Goal: Transaction & Acquisition: Book appointment/travel/reservation

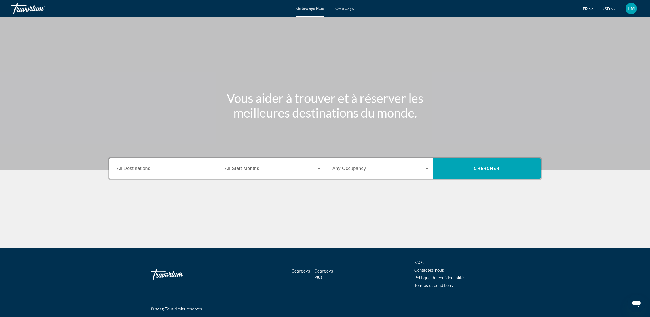
click at [135, 170] on span "All Destinations" at bounding box center [133, 168] width 33 height 5
click at [135, 170] on input "Destination All Destinations" at bounding box center [165, 169] width 96 height 7
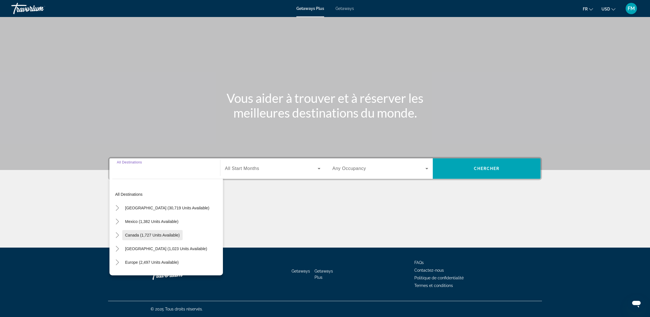
scroll to position [43, 0]
click at [124, 220] on span "Search widget" at bounding box center [151, 220] width 59 height 14
type input "**********"
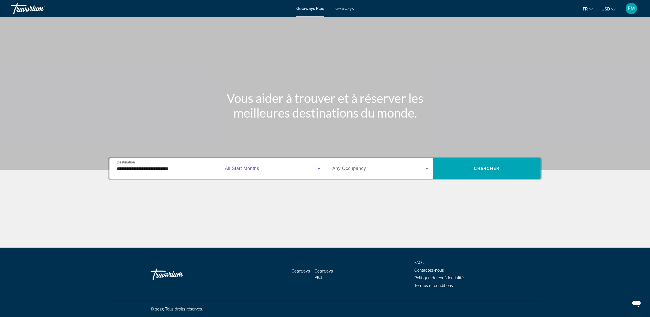
click at [318, 167] on icon "Search widget" at bounding box center [319, 168] width 7 height 7
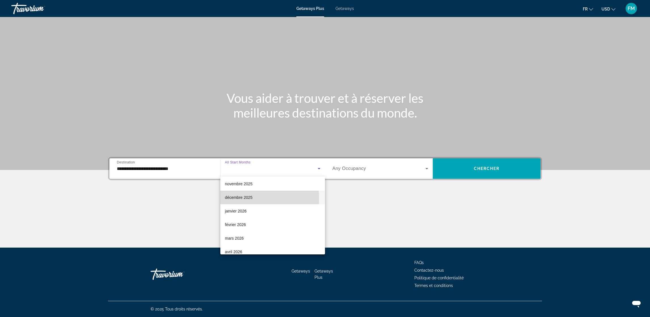
click at [246, 199] on span "décembre 2025" at bounding box center [239, 197] width 28 height 7
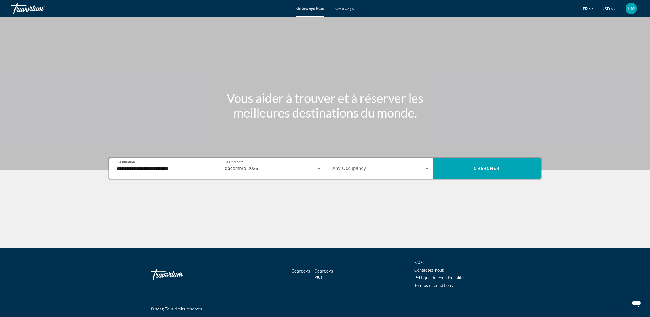
click at [348, 168] on span "Any Occupancy" at bounding box center [349, 168] width 34 height 5
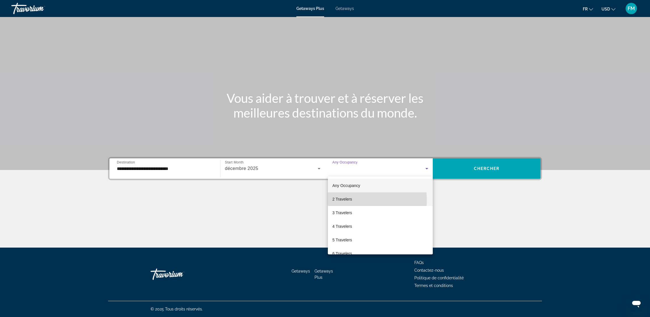
click at [341, 201] on span "2 Travelers" at bounding box center [342, 199] width 20 height 7
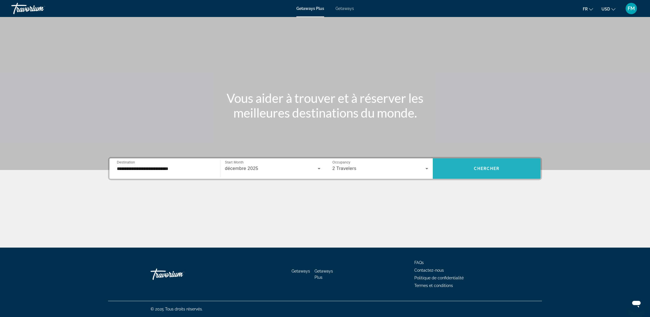
click at [479, 167] on span "Chercher" at bounding box center [487, 169] width 26 height 5
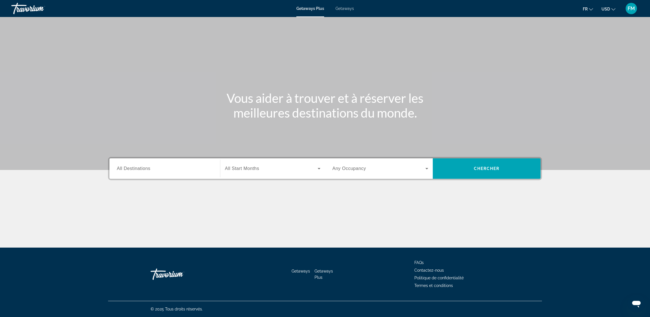
click at [338, 8] on span "Getaways" at bounding box center [345, 8] width 18 height 5
click at [126, 171] on span "All Destinations" at bounding box center [133, 168] width 33 height 5
click at [126, 171] on input "Destination All Destinations" at bounding box center [165, 169] width 96 height 7
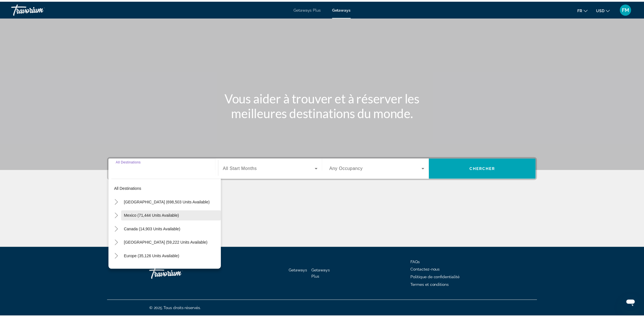
scroll to position [43, 0]
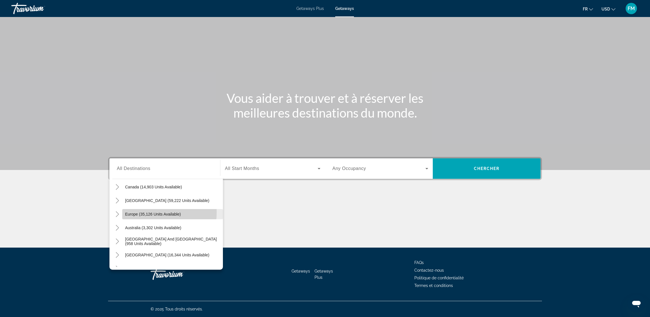
click at [131, 212] on span "Europe (35,126 units available)" at bounding box center [153, 214] width 56 height 5
type input "**********"
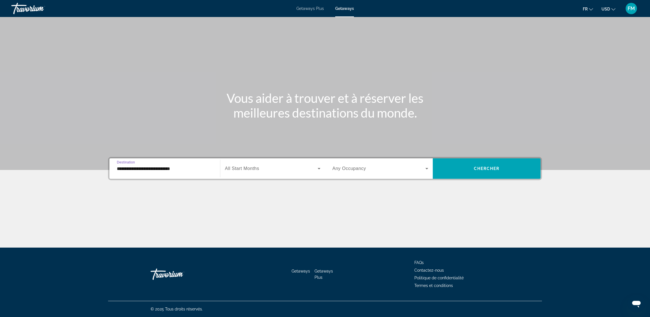
click at [317, 169] on icon "Search widget" at bounding box center [319, 168] width 7 height 7
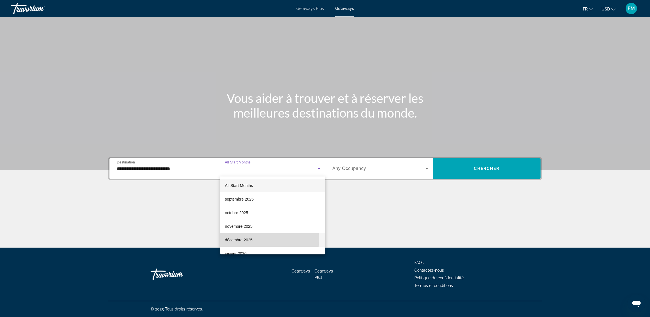
click at [240, 239] on span "décembre 2025" at bounding box center [239, 240] width 28 height 7
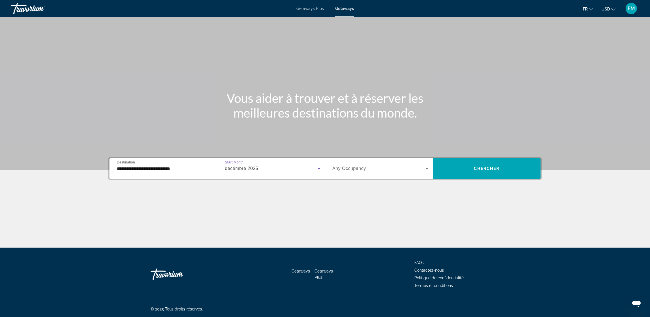
click at [423, 168] on icon "Search widget" at bounding box center [426, 168] width 7 height 7
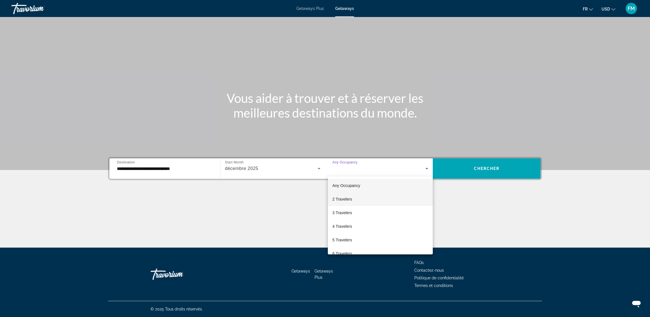
click at [342, 200] on span "2 Travelers" at bounding box center [342, 199] width 20 height 7
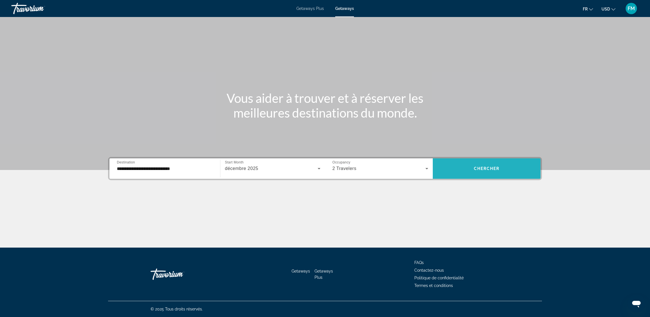
click at [485, 169] on span "Chercher" at bounding box center [487, 169] width 26 height 5
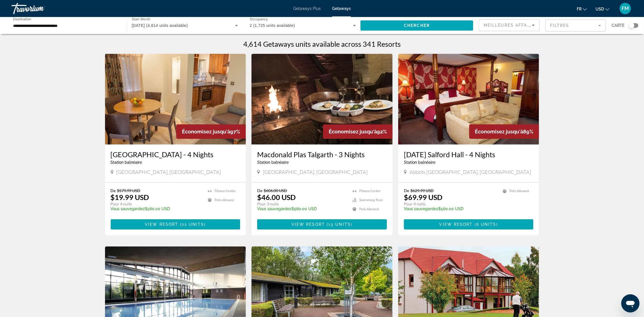
click at [608, 8] on icon "Change currency" at bounding box center [607, 9] width 4 height 4
click at [592, 49] on button "EUR (€)" at bounding box center [591, 52] width 28 height 7
click at [460, 24] on span "Search widget" at bounding box center [416, 26] width 113 height 14
click at [144, 128] on img "Main content" at bounding box center [175, 99] width 141 height 91
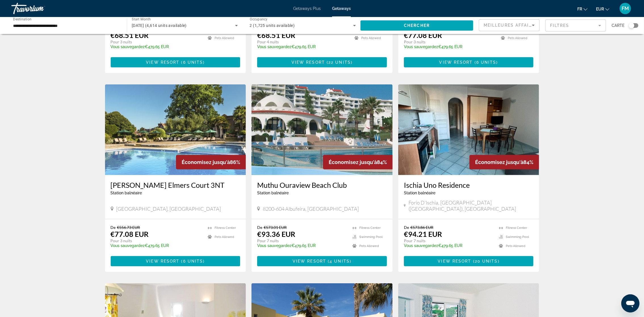
scroll to position [383, 0]
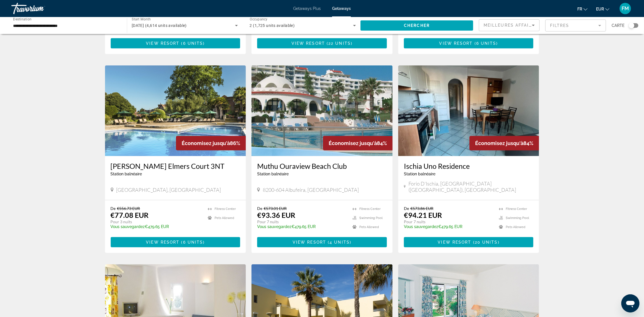
click at [301, 117] on img "Main content" at bounding box center [321, 111] width 141 height 91
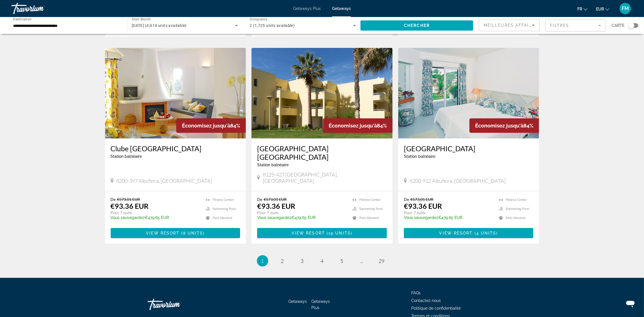
scroll to position [600, 0]
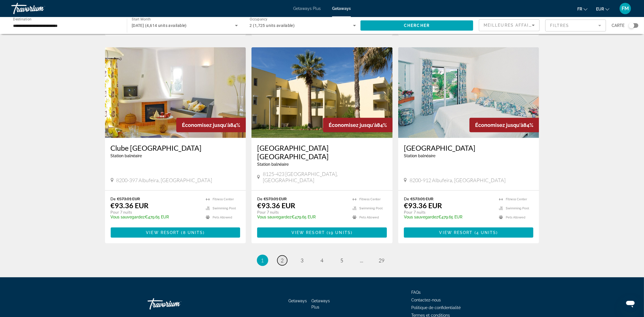
click at [283, 258] on span "2" at bounding box center [282, 261] width 3 height 6
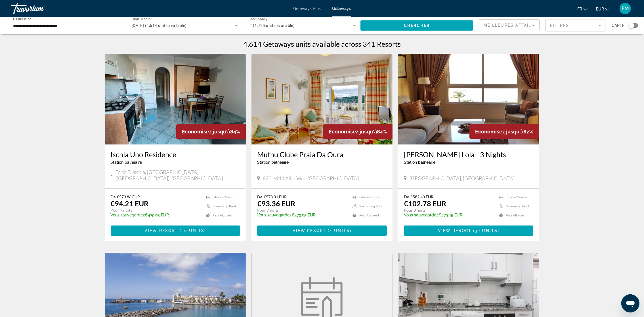
click at [434, 126] on img "Main content" at bounding box center [468, 99] width 141 height 91
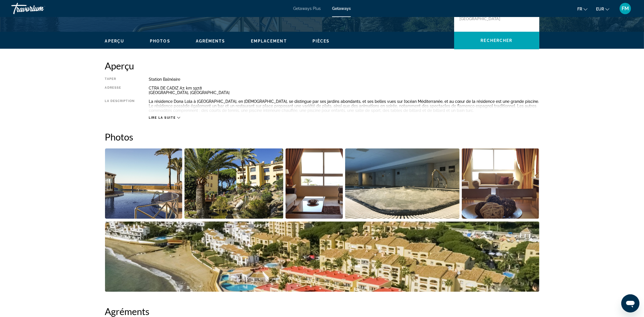
scroll to position [170, 0]
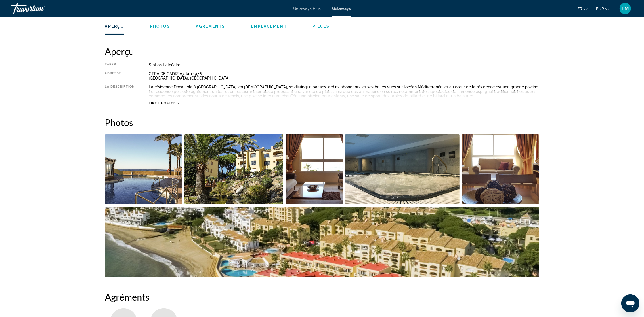
click at [137, 187] on img "Open full-screen image slider" at bounding box center [143, 169] width 77 height 70
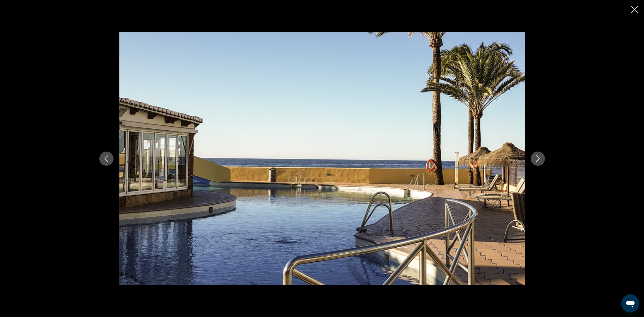
click at [538, 159] on icon "Next image" at bounding box center [537, 158] width 7 height 7
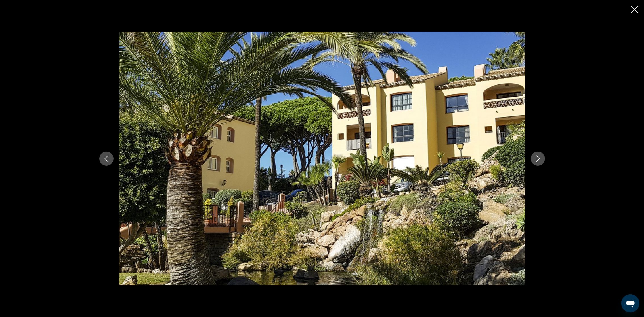
click at [537, 159] on icon "Next image" at bounding box center [537, 158] width 7 height 7
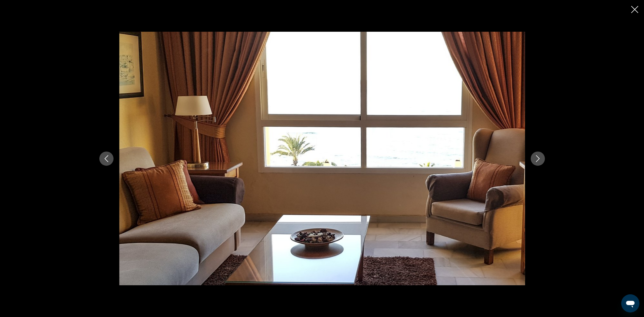
click at [537, 159] on icon "Next image" at bounding box center [537, 158] width 7 height 7
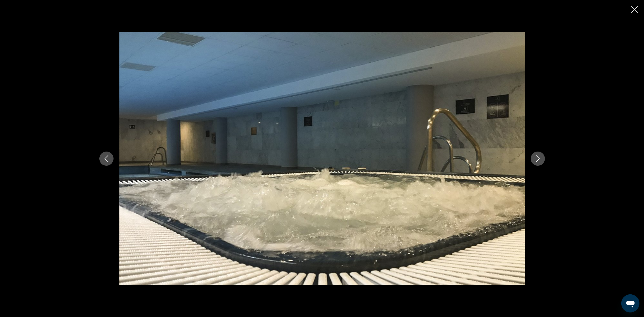
click at [537, 159] on icon "Next image" at bounding box center [537, 158] width 7 height 7
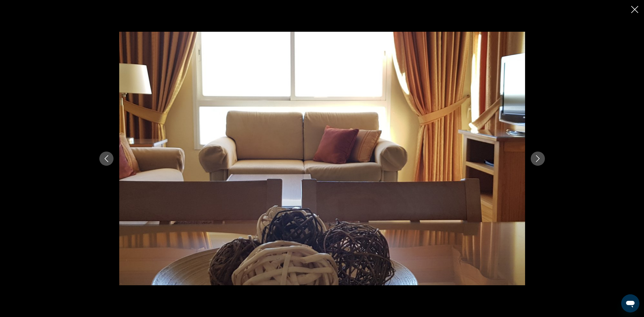
click at [537, 159] on icon "Next image" at bounding box center [537, 158] width 7 height 7
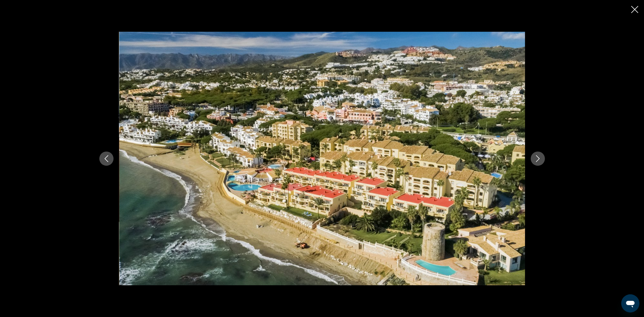
click at [534, 159] on icon "Next image" at bounding box center [537, 158] width 7 height 7
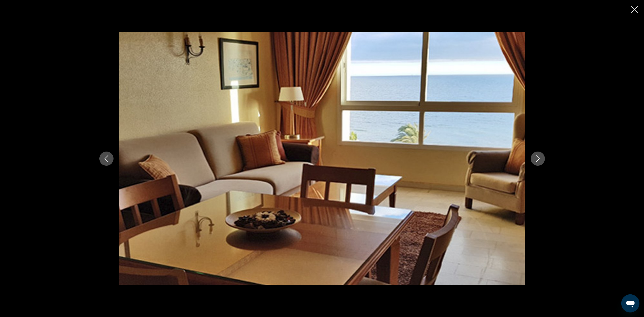
click at [534, 159] on icon "Next image" at bounding box center [537, 158] width 7 height 7
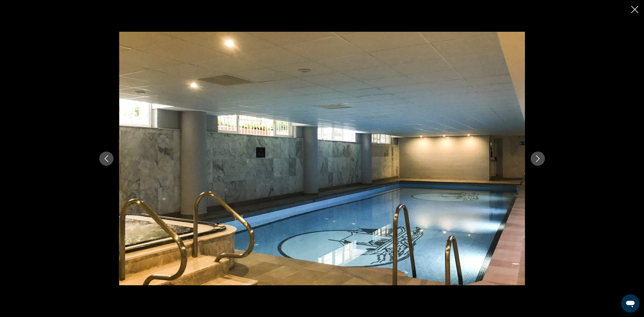
click at [534, 159] on icon "Next image" at bounding box center [537, 158] width 7 height 7
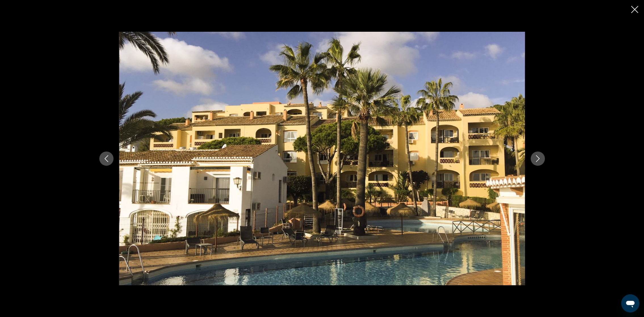
click at [534, 159] on icon "Next image" at bounding box center [537, 158] width 7 height 7
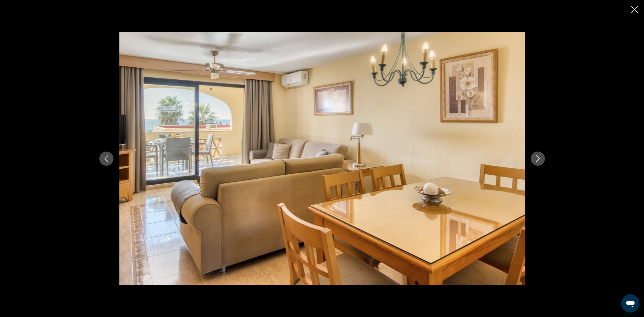
click at [534, 159] on icon "Next image" at bounding box center [537, 158] width 7 height 7
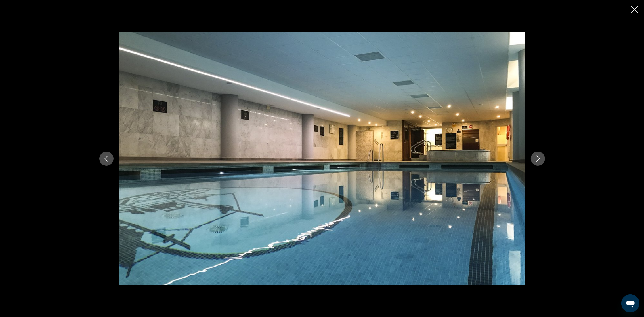
click at [534, 159] on icon "Next image" at bounding box center [537, 158] width 7 height 7
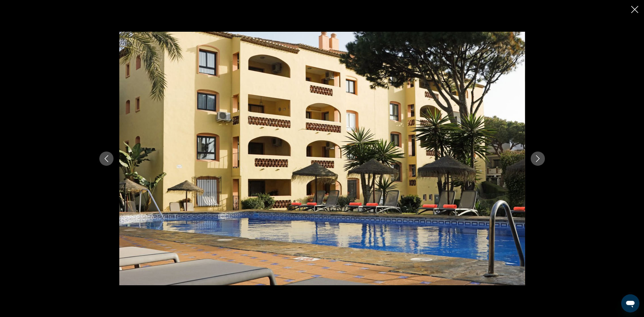
click at [534, 159] on icon "Next image" at bounding box center [537, 158] width 7 height 7
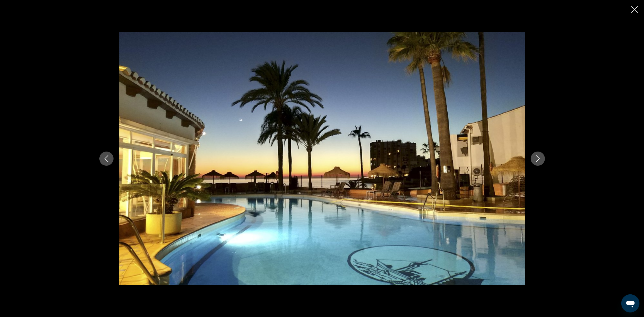
click at [534, 159] on icon "Next image" at bounding box center [537, 158] width 7 height 7
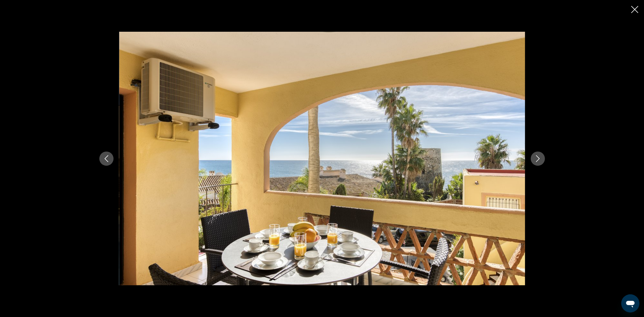
click at [534, 159] on icon "Next image" at bounding box center [537, 158] width 7 height 7
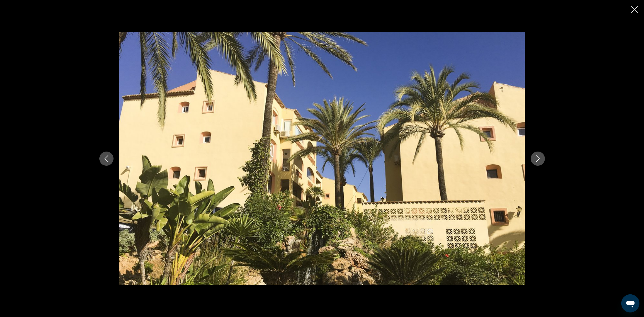
click at [534, 159] on icon "Next image" at bounding box center [537, 158] width 7 height 7
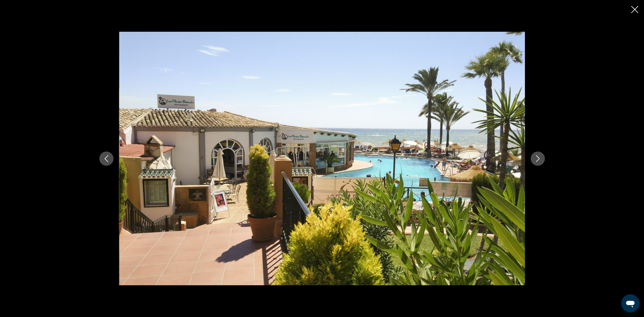
click at [534, 159] on icon "Next image" at bounding box center [537, 158] width 7 height 7
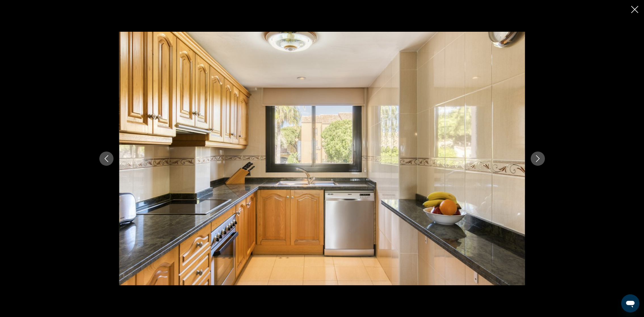
click at [534, 159] on icon "Next image" at bounding box center [537, 158] width 7 height 7
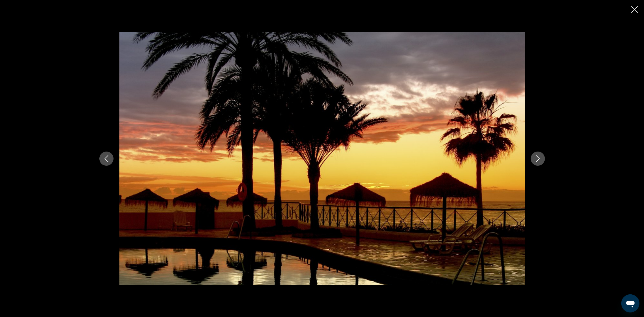
click at [534, 159] on icon "Next image" at bounding box center [537, 158] width 7 height 7
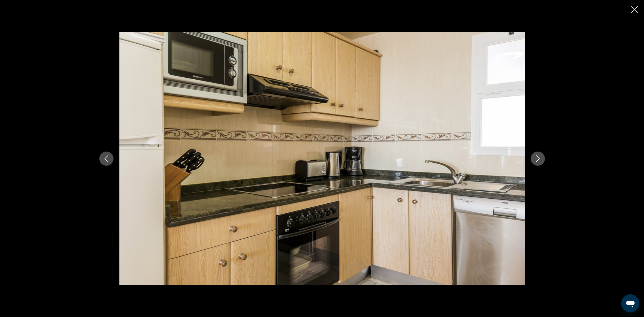
click at [534, 159] on icon "Next image" at bounding box center [537, 158] width 7 height 7
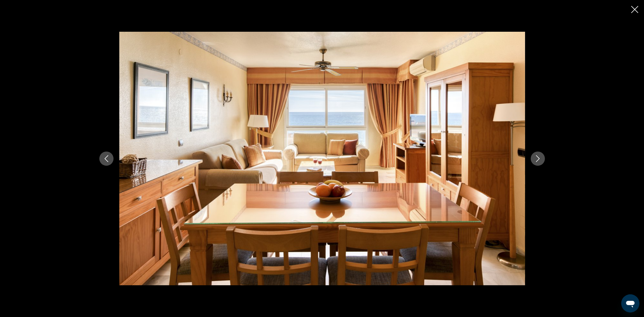
click at [534, 159] on icon "Next image" at bounding box center [537, 158] width 7 height 7
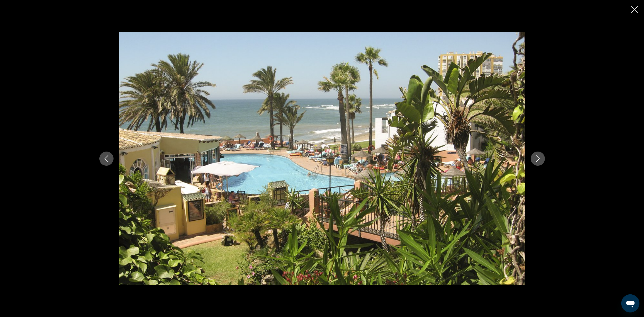
click at [534, 159] on icon "Next image" at bounding box center [537, 158] width 7 height 7
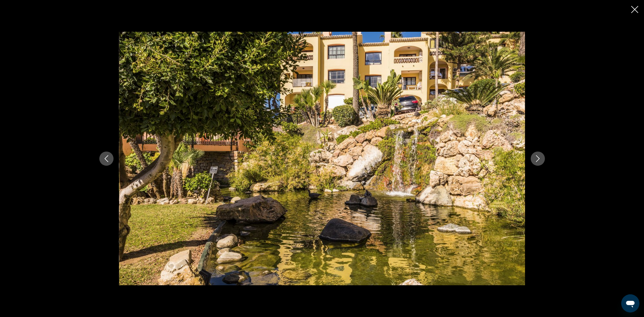
click at [534, 159] on icon "Next image" at bounding box center [537, 158] width 7 height 7
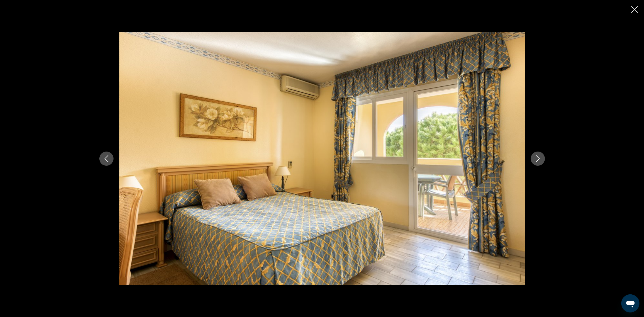
click at [534, 159] on icon "Next image" at bounding box center [537, 158] width 7 height 7
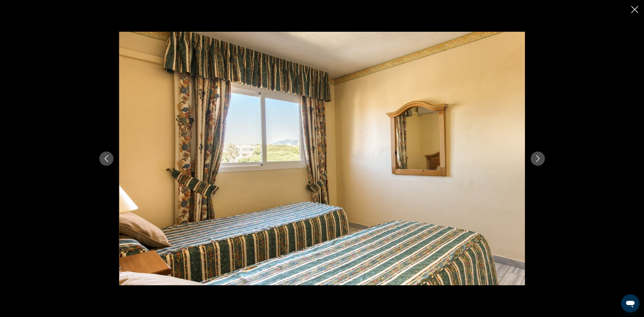
click at [534, 159] on icon "Next image" at bounding box center [537, 158] width 7 height 7
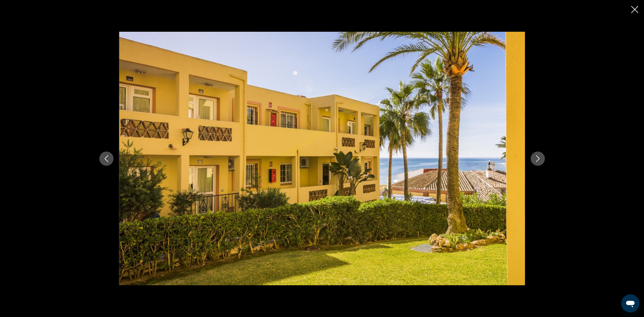
click at [534, 159] on icon "Next image" at bounding box center [537, 158] width 7 height 7
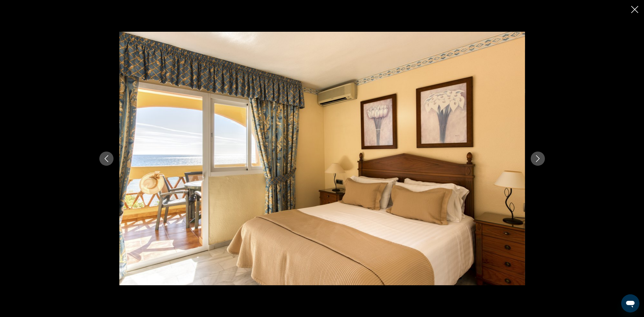
click at [534, 159] on icon "Next image" at bounding box center [537, 158] width 7 height 7
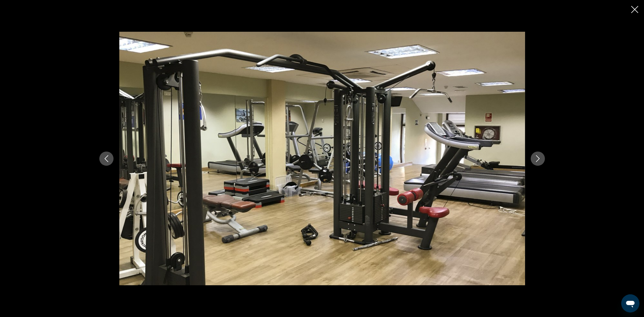
click at [534, 159] on icon "Next image" at bounding box center [537, 158] width 7 height 7
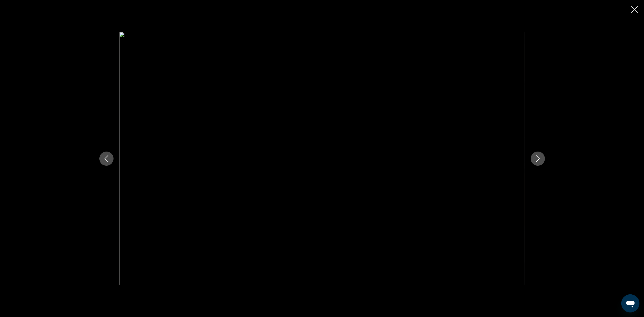
click at [537, 157] on icon "Next image" at bounding box center [538, 158] width 4 height 7
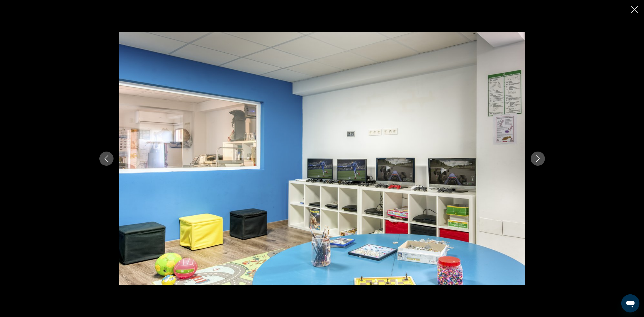
click at [537, 159] on icon "Next image" at bounding box center [537, 158] width 7 height 7
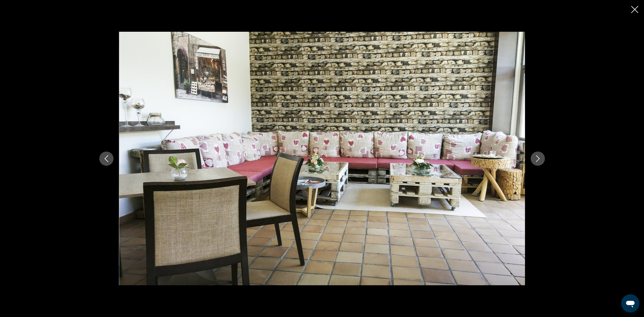
click at [537, 159] on icon "Next image" at bounding box center [537, 158] width 7 height 7
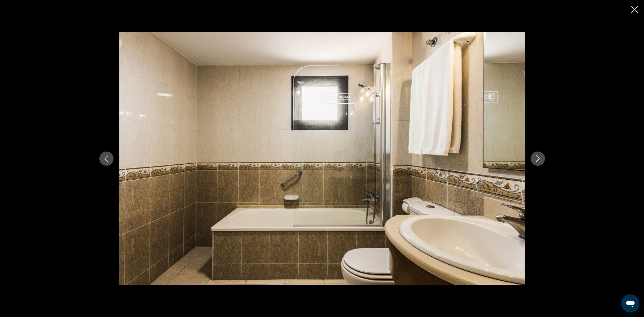
click at [537, 159] on icon "Next image" at bounding box center [537, 158] width 7 height 7
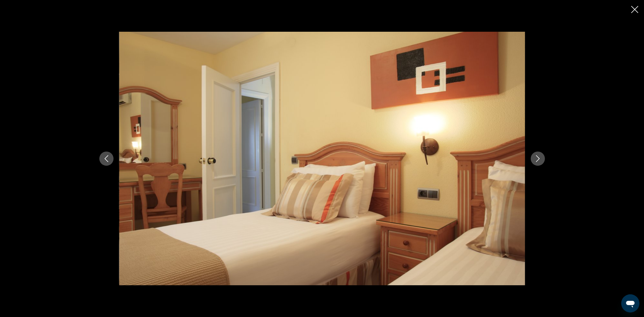
click at [537, 159] on icon "Next image" at bounding box center [537, 158] width 7 height 7
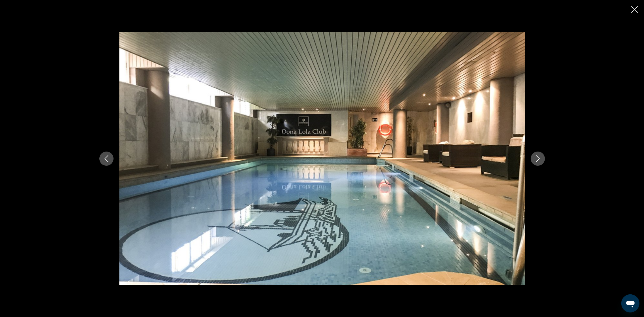
click at [537, 159] on icon "Next image" at bounding box center [537, 158] width 7 height 7
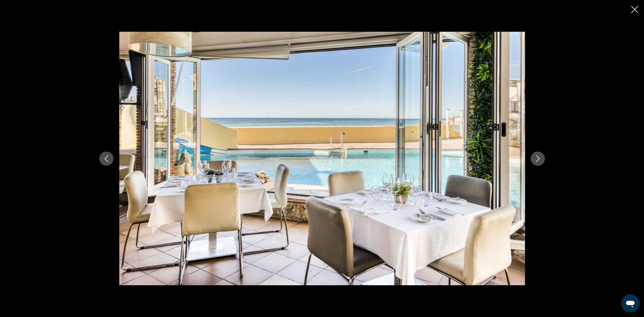
click at [537, 159] on icon "Next image" at bounding box center [537, 158] width 7 height 7
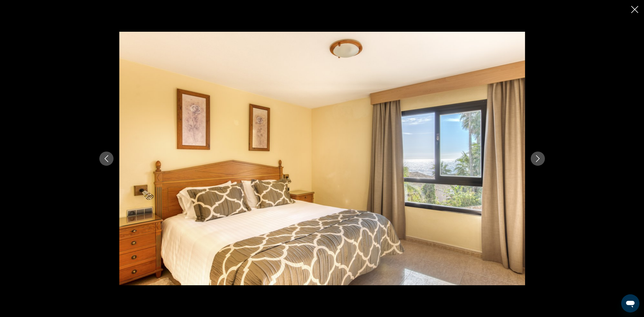
click at [537, 159] on icon "Next image" at bounding box center [537, 158] width 7 height 7
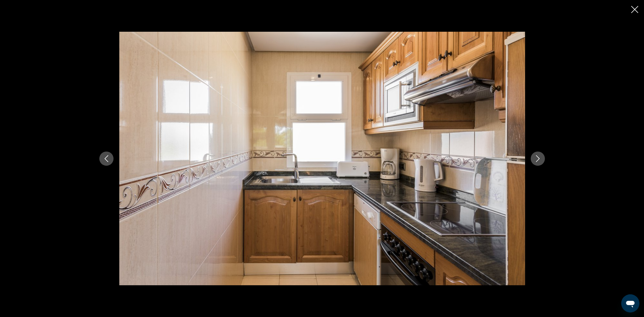
click at [537, 159] on icon "Next image" at bounding box center [537, 158] width 7 height 7
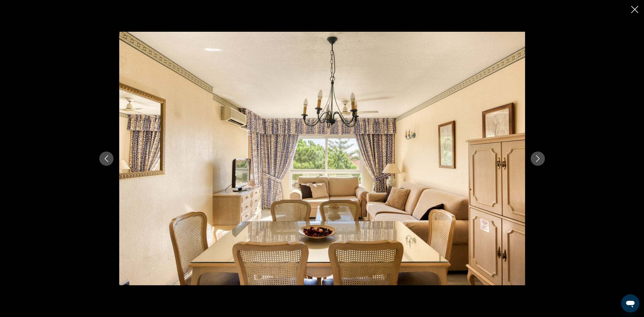
click at [537, 159] on icon "Next image" at bounding box center [537, 158] width 7 height 7
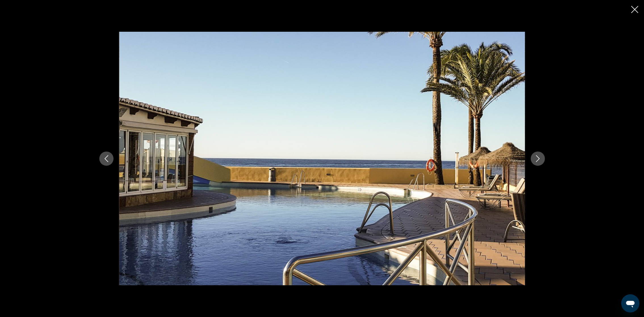
click at [537, 159] on icon "Next image" at bounding box center [537, 158] width 7 height 7
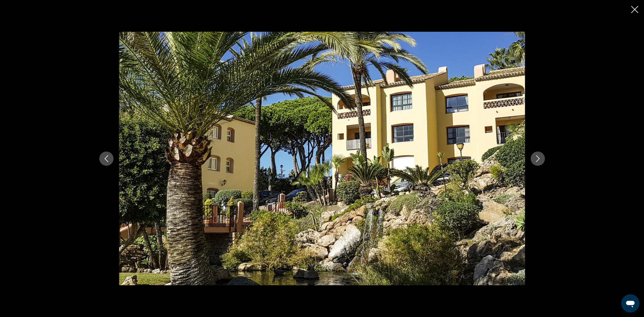
click at [537, 159] on icon "Next image" at bounding box center [537, 158] width 7 height 7
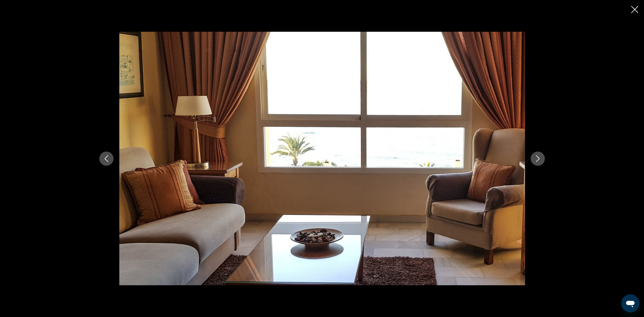
click at [537, 159] on icon "Next image" at bounding box center [537, 158] width 7 height 7
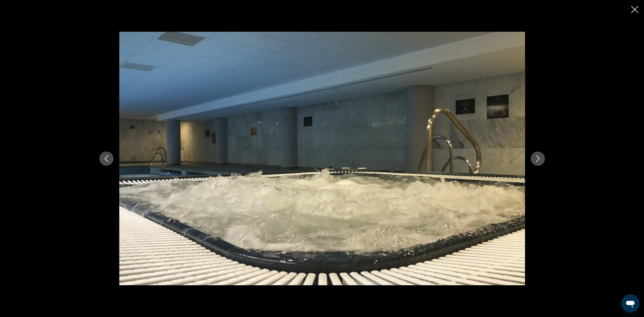
click at [631, 7] on icon "Close slideshow" at bounding box center [634, 9] width 7 height 7
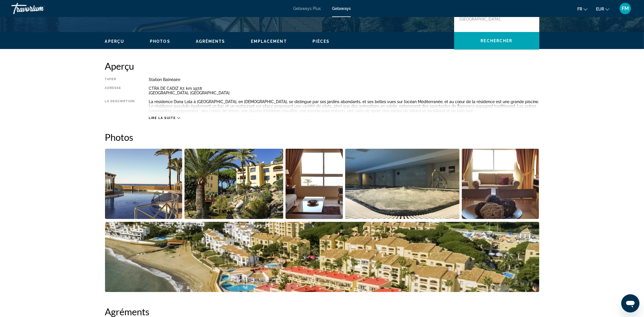
scroll to position [85, 0]
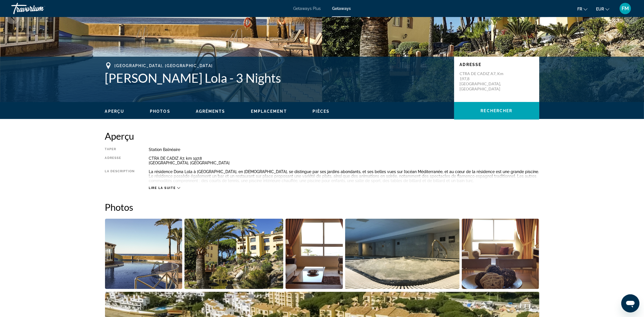
click at [258, 112] on span "Emplacement" at bounding box center [269, 111] width 36 height 5
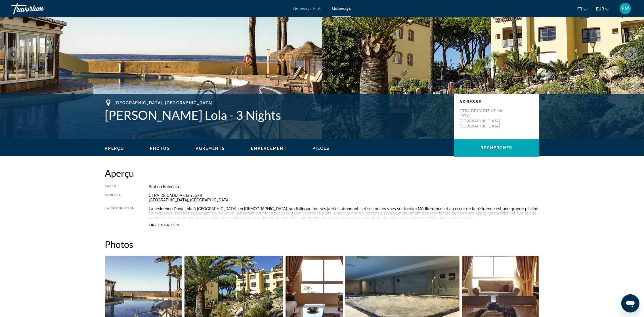
scroll to position [43, 0]
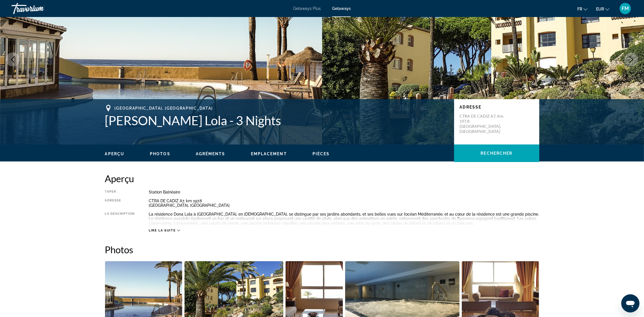
click at [172, 230] on span "Lire la suite" at bounding box center [162, 231] width 27 height 4
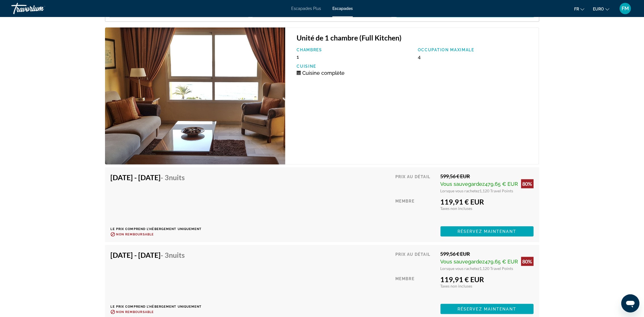
scroll to position [978, 0]
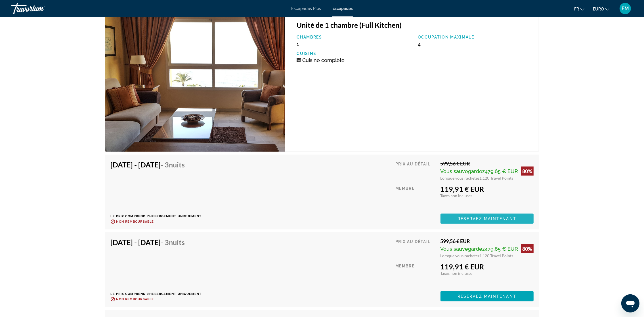
click at [484, 215] on span "Contenu principal" at bounding box center [486, 219] width 93 height 14
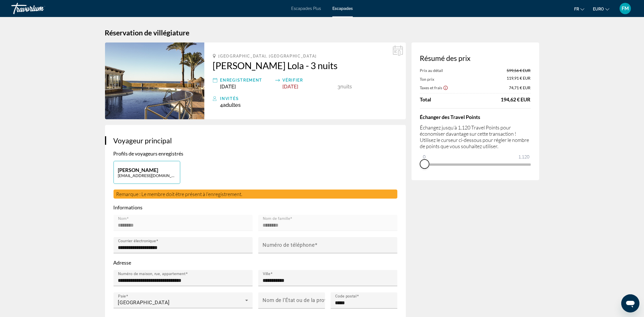
drag, startPoint x: 524, startPoint y: 172, endPoint x: 418, endPoint y: 174, distance: 105.3
click at [418, 174] on div "Résumé des prix Prix au détail 599,56 € EUR Ton prix 119,91 € EUR Taxes et frai…" at bounding box center [475, 112] width 128 height 138
drag, startPoint x: 422, startPoint y: 157, endPoint x: 580, endPoint y: 159, distance: 157.4
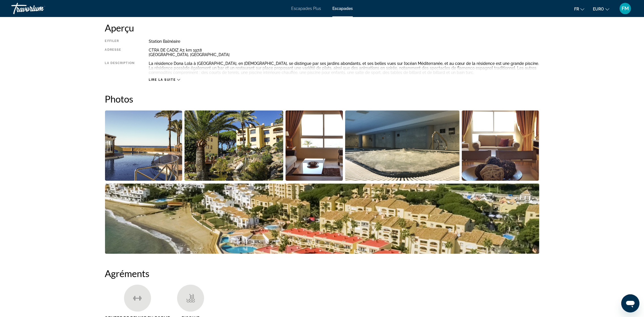
scroll to position [170, 0]
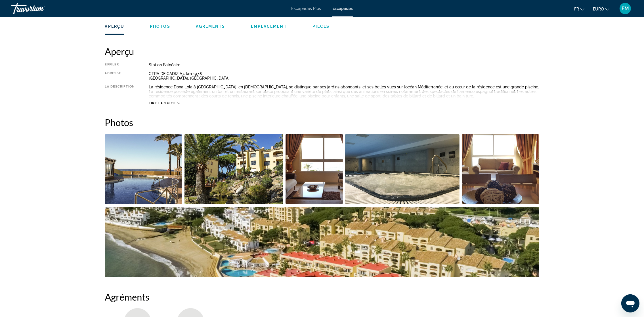
click at [167, 181] on img "Ouvrir le curseur d’image en plein écran" at bounding box center [143, 169] width 77 height 70
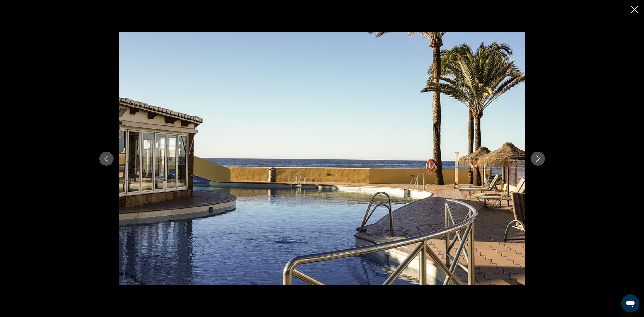
click at [535, 157] on icon "Image suivante" at bounding box center [537, 158] width 7 height 7
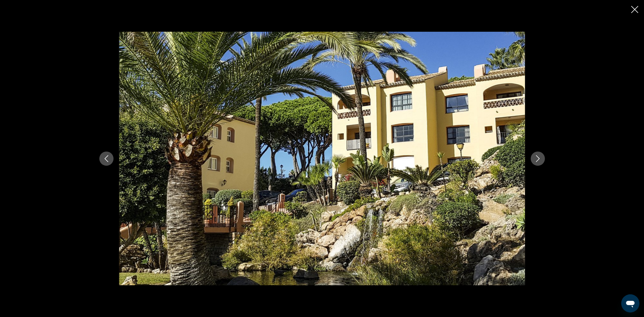
click at [536, 159] on icon "Image suivante" at bounding box center [537, 158] width 7 height 7
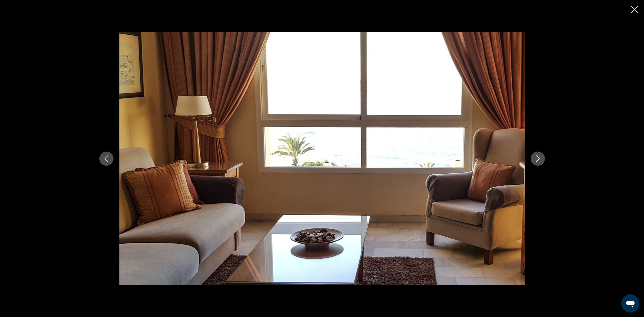
click at [535, 160] on icon "Image suivante" at bounding box center [537, 158] width 7 height 7
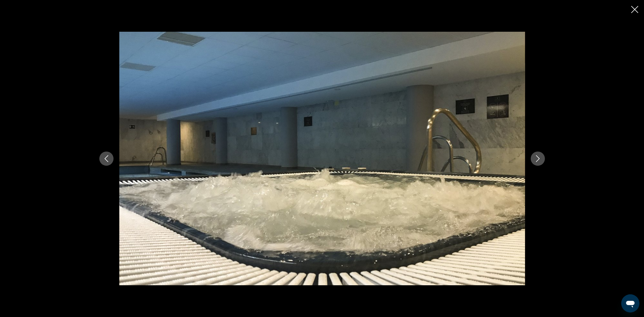
click at [533, 159] on button "Image suivante" at bounding box center [537, 159] width 14 height 14
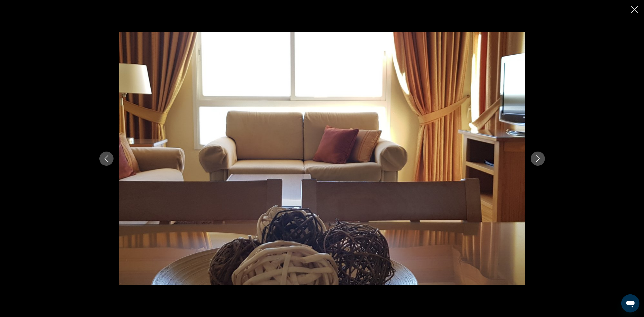
click at [533, 159] on button "Image suivante" at bounding box center [537, 159] width 14 height 14
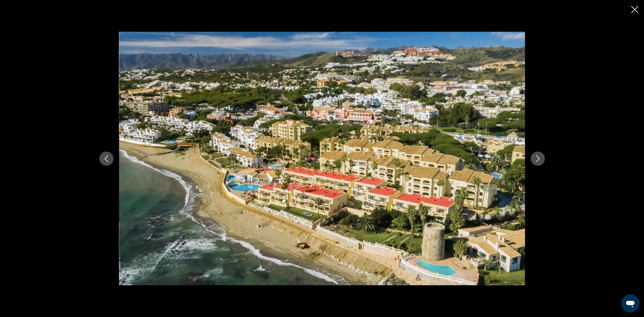
click at [533, 159] on button "Image suivante" at bounding box center [537, 159] width 14 height 14
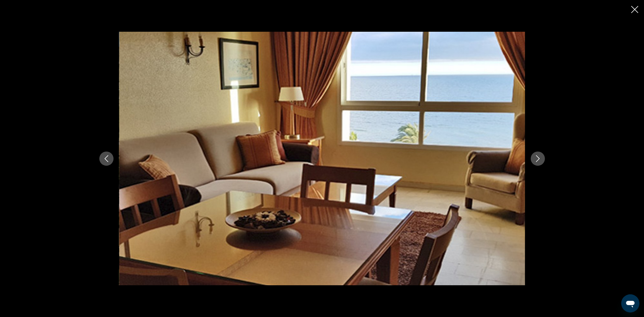
click at [533, 159] on button "Image suivante" at bounding box center [537, 159] width 14 height 14
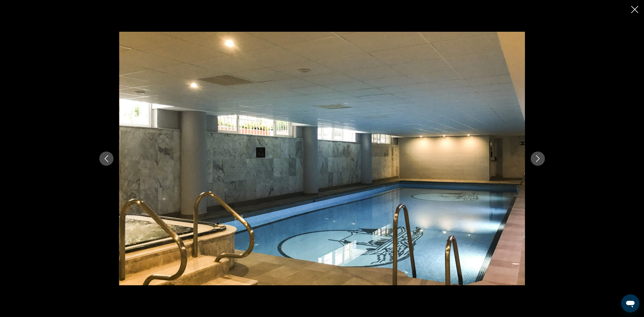
click at [533, 159] on button "Image suivante" at bounding box center [537, 159] width 14 height 14
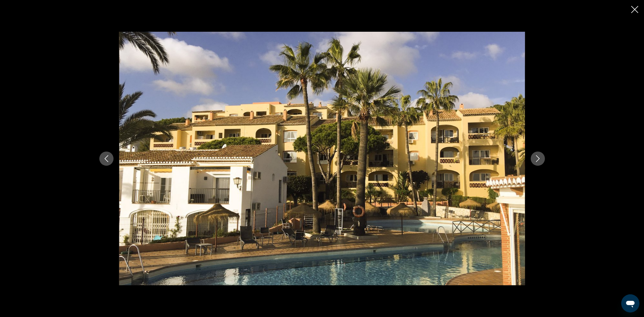
click at [535, 157] on icon "Image suivante" at bounding box center [537, 158] width 7 height 7
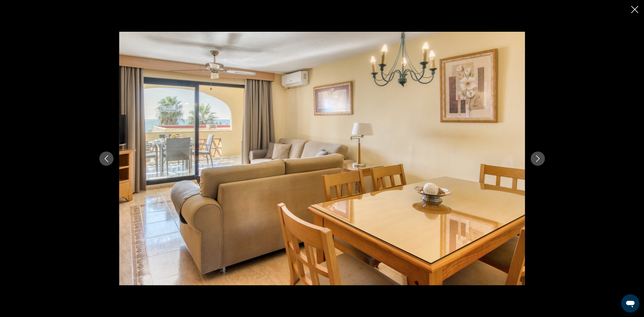
click at [535, 154] on button "Image suivante" at bounding box center [537, 159] width 14 height 14
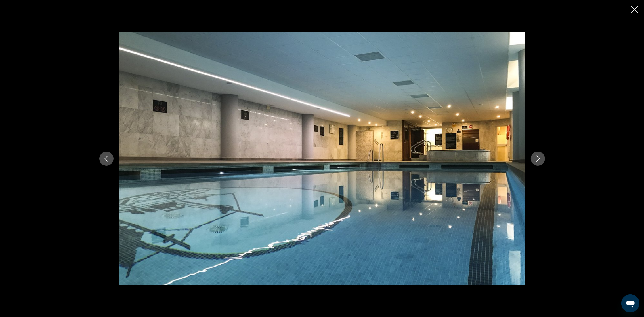
click at [535, 154] on button "Image suivante" at bounding box center [537, 159] width 14 height 14
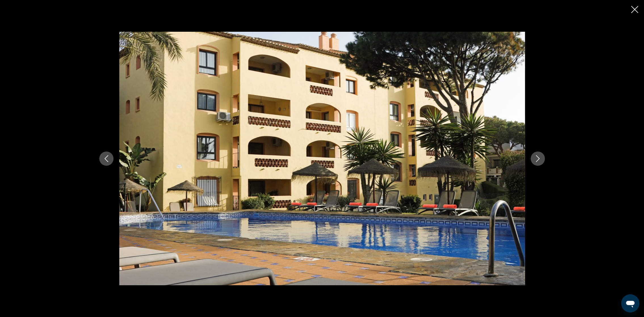
click at [534, 154] on button "Image suivante" at bounding box center [537, 159] width 14 height 14
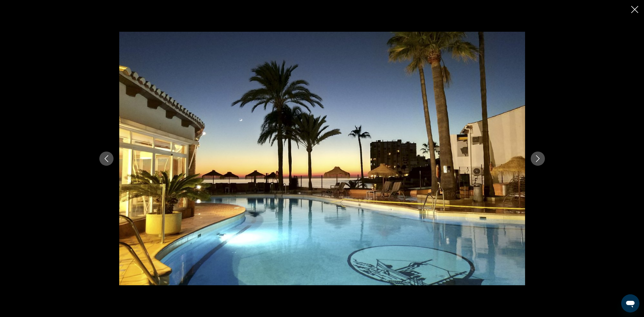
click at [537, 157] on icon "Image suivante" at bounding box center [538, 158] width 4 height 7
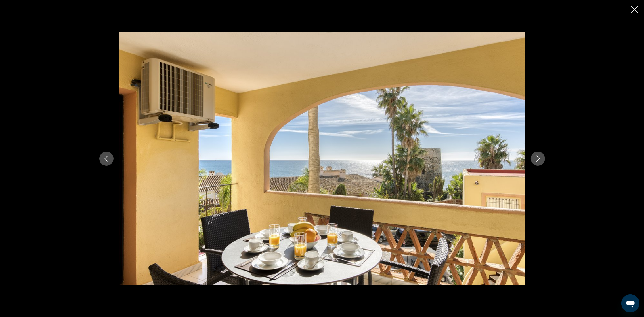
click at [537, 157] on icon "Image suivante" at bounding box center [538, 158] width 4 height 7
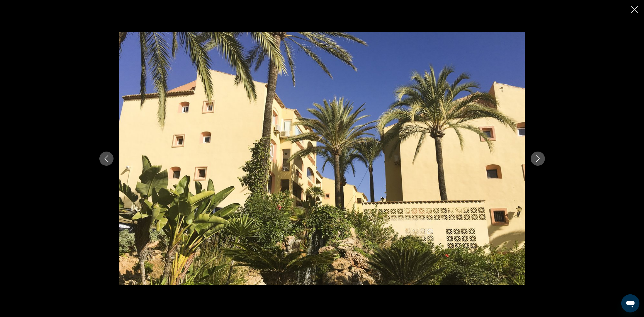
click at [537, 157] on icon "Image suivante" at bounding box center [538, 158] width 4 height 7
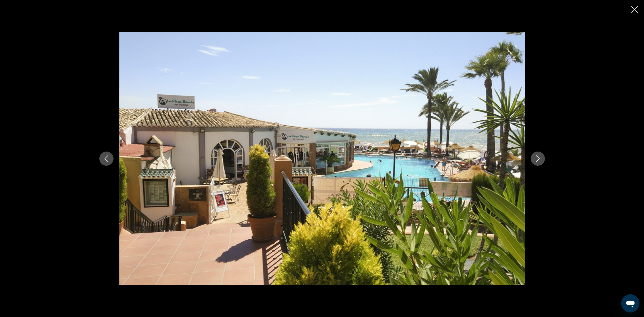
click at [537, 157] on icon "Image suivante" at bounding box center [538, 158] width 4 height 7
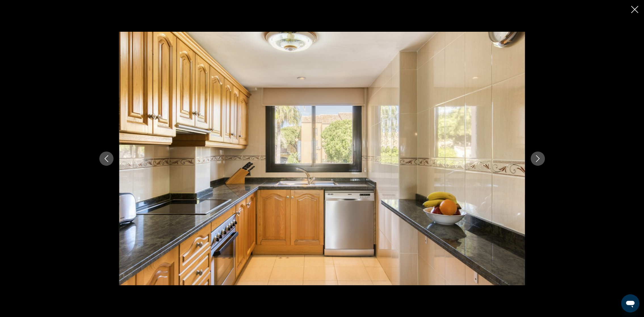
click at [536, 155] on icon "Image suivante" at bounding box center [537, 158] width 7 height 7
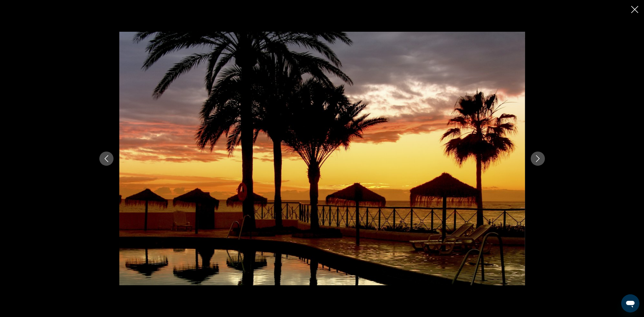
click at [632, 9] on icon "Fermer le diaporama" at bounding box center [634, 9] width 7 height 7
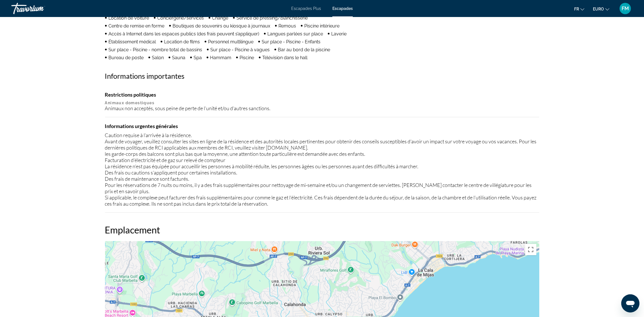
scroll to position [510, 0]
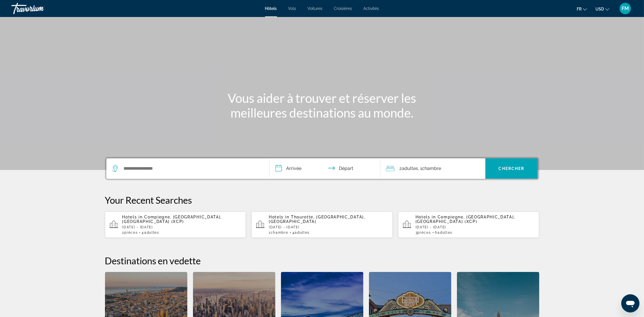
click at [293, 7] on span "Vols" at bounding box center [292, 8] width 8 height 5
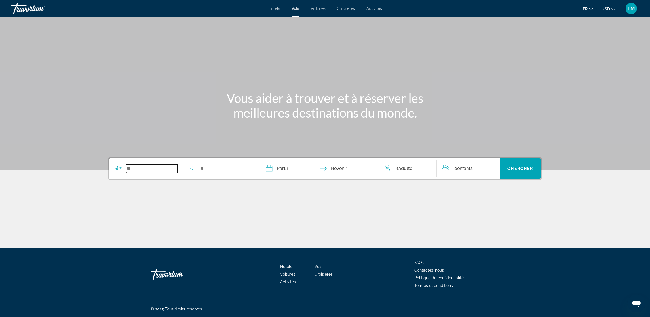
click at [139, 167] on input "Search widget" at bounding box center [151, 169] width 51 height 9
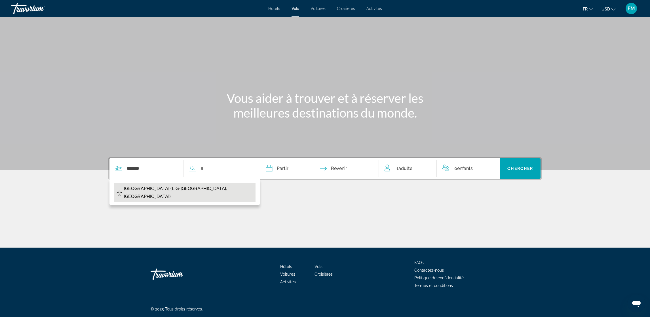
click at [138, 189] on span "Bellegarde Airport (LIG-Limoges, France)" at bounding box center [188, 193] width 129 height 16
type input "**********"
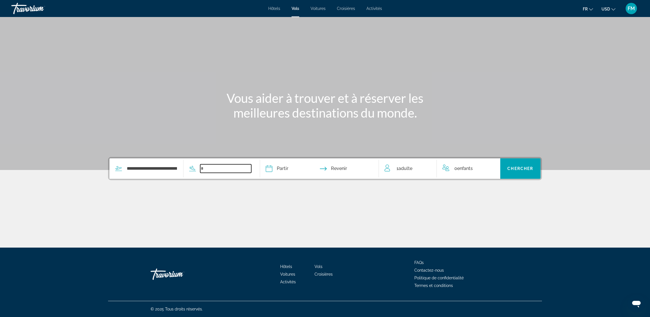
click at [208, 168] on input "Search widget" at bounding box center [225, 169] width 51 height 9
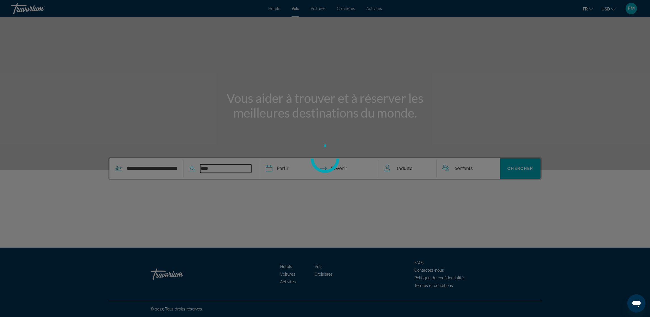
type input "*****"
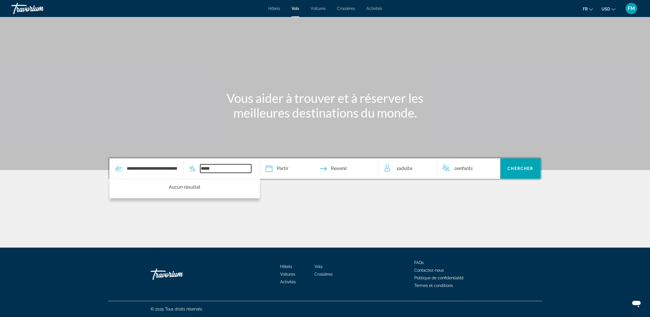
drag, startPoint x: 202, startPoint y: 167, endPoint x: 217, endPoint y: 170, distance: 15.7
click at [217, 170] on input "*****" at bounding box center [225, 169] width 51 height 9
drag, startPoint x: 205, startPoint y: 172, endPoint x: 206, endPoint y: 162, distance: 9.5
click at [206, 162] on div "**********" at bounding box center [180, 169] width 142 height 20
drag, startPoint x: 205, startPoint y: 166, endPoint x: 210, endPoint y: 164, distance: 5.3
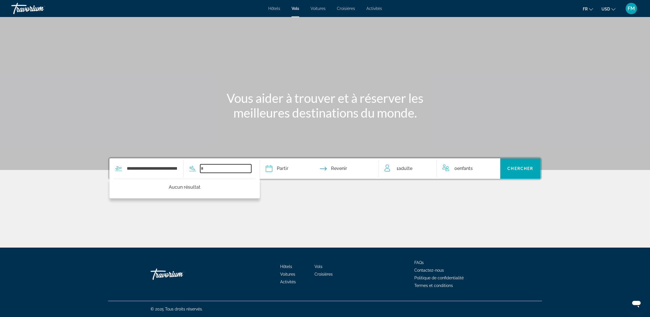
click at [212, 162] on div "**********" at bounding box center [180, 169] width 142 height 20
click at [207, 165] on input "Search widget" at bounding box center [225, 169] width 51 height 9
click at [203, 164] on div "**********" at bounding box center [180, 169] width 142 height 20
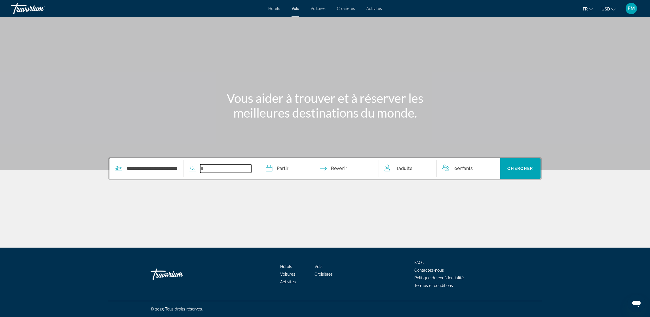
click at [207, 167] on input "Search widget" at bounding box center [225, 169] width 51 height 9
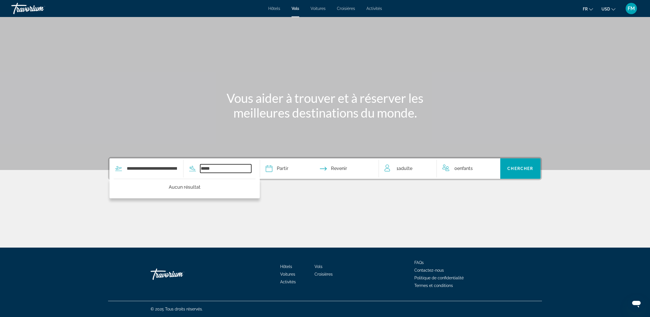
click at [212, 168] on input "*****" at bounding box center [225, 169] width 51 height 9
drag, startPoint x: 207, startPoint y: 170, endPoint x: 227, endPoint y: 169, distance: 20.2
click at [227, 169] on input "*****" at bounding box center [225, 169] width 51 height 9
type input "*"
click at [202, 165] on input "*" at bounding box center [225, 169] width 51 height 9
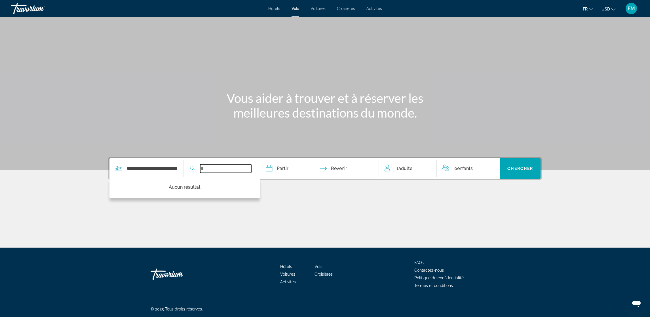
click at [225, 167] on input "Search widget" at bounding box center [225, 169] width 51 height 9
type input "***"
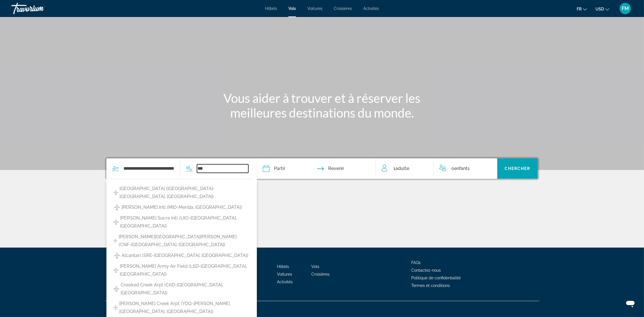
drag, startPoint x: 199, startPoint y: 167, endPoint x: 223, endPoint y: 166, distance: 24.7
click at [223, 166] on input "***" at bounding box center [222, 169] width 51 height 9
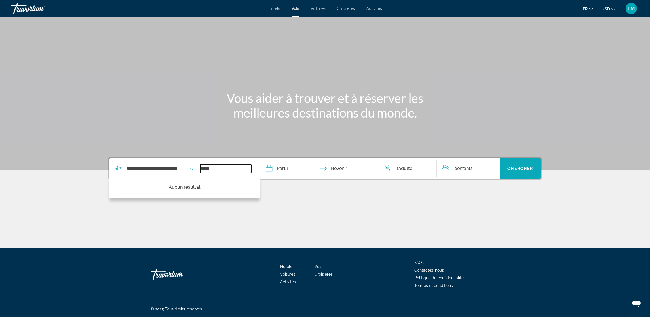
type input "*****"
click at [532, 170] on span "Chercher" at bounding box center [520, 169] width 26 height 5
